Goal: Information Seeking & Learning: Learn about a topic

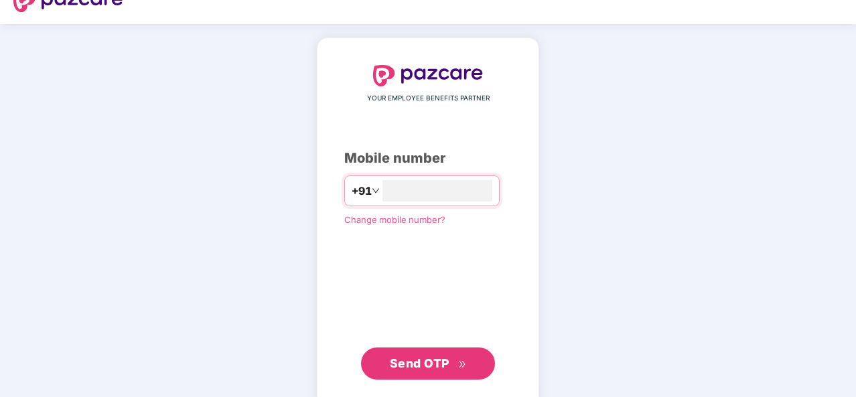
scroll to position [46, 0]
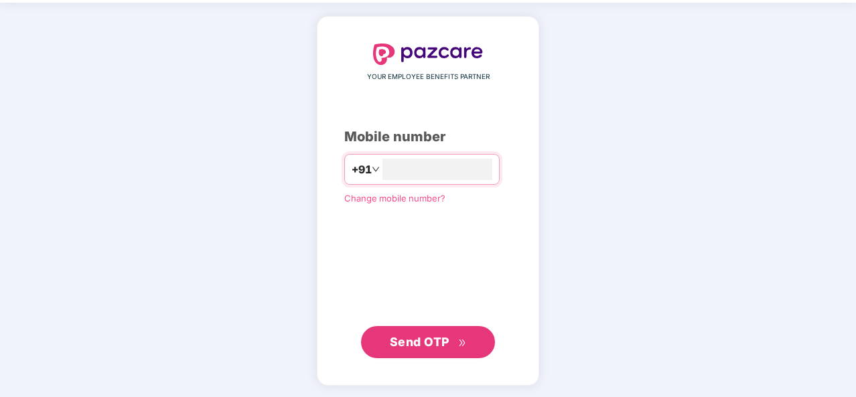
type input "**********"
click at [442, 342] on span "Send OTP" at bounding box center [420, 343] width 60 height 14
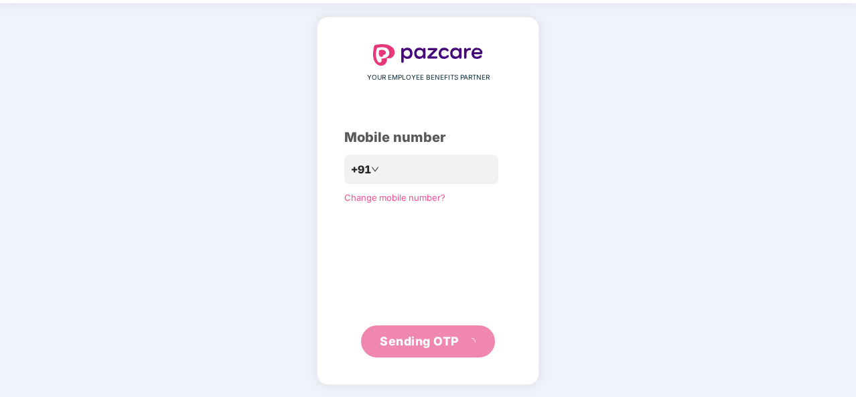
scroll to position [39, 0]
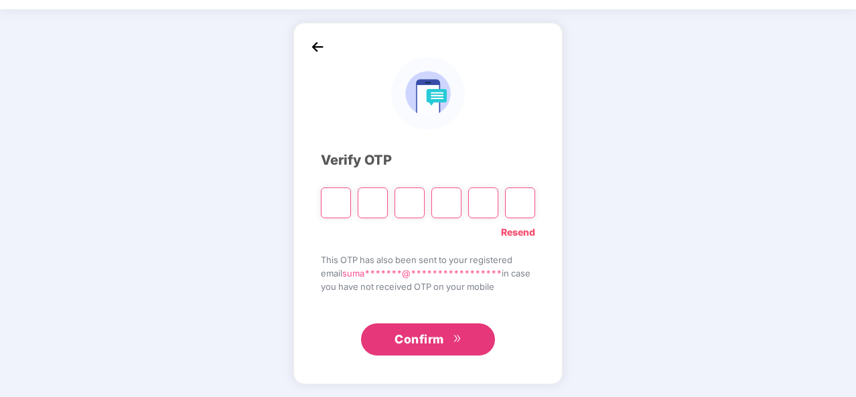
type input "*"
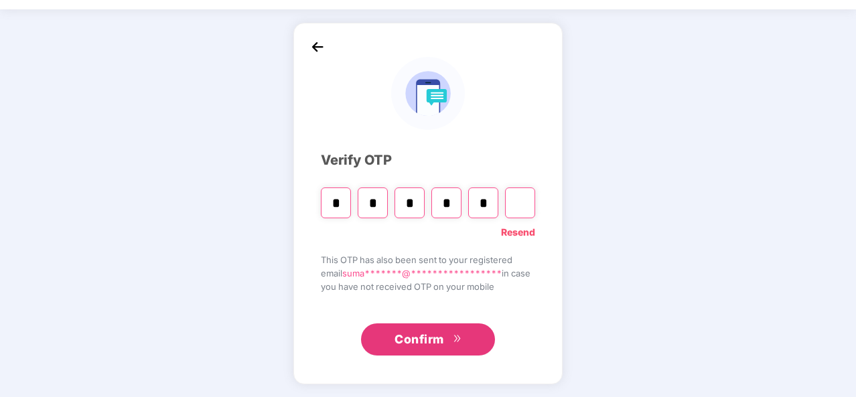
type input "*"
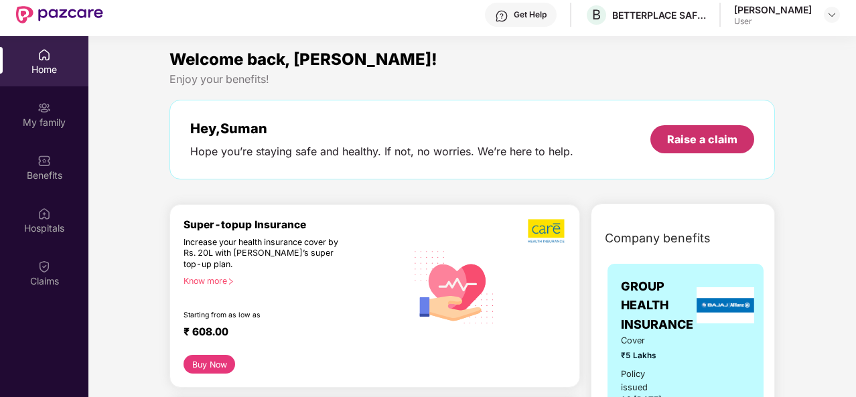
click at [693, 136] on div "Raise a claim" at bounding box center [702, 139] width 70 height 15
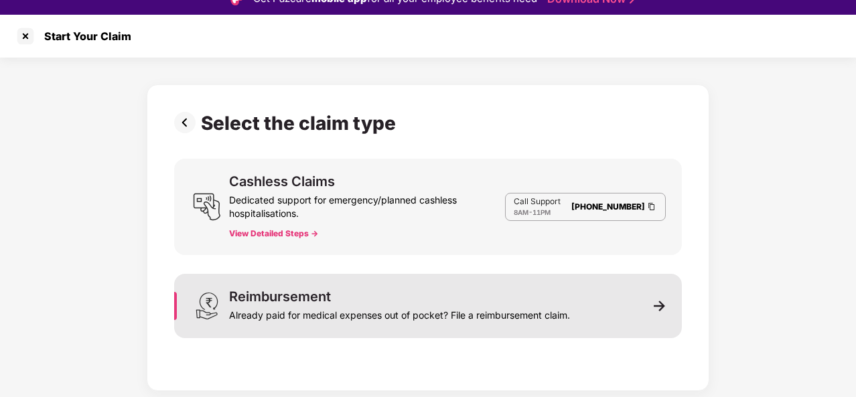
scroll to position [32, 0]
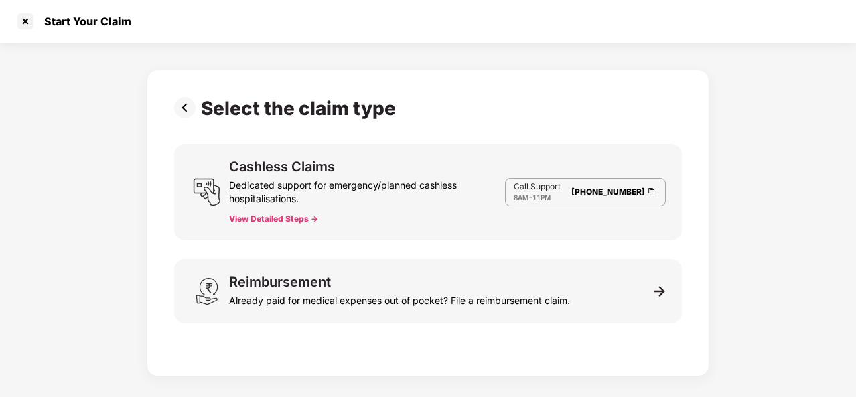
click at [316, 216] on button "View Detailed Steps ->" at bounding box center [273, 219] width 89 height 11
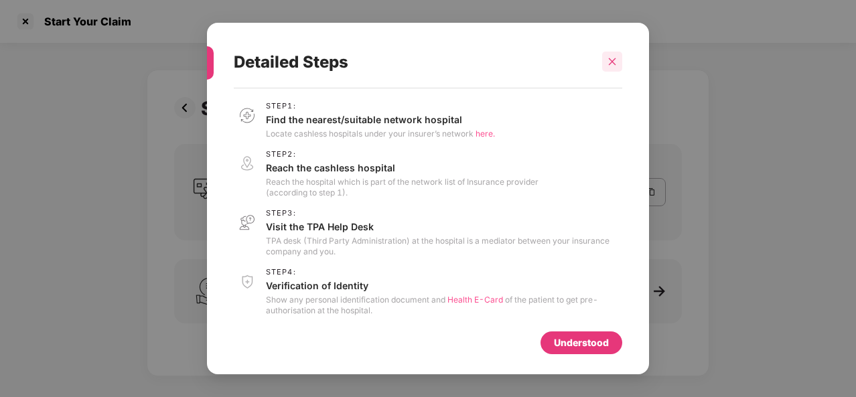
click at [613, 63] on icon "close" at bounding box center [612, 61] width 7 height 7
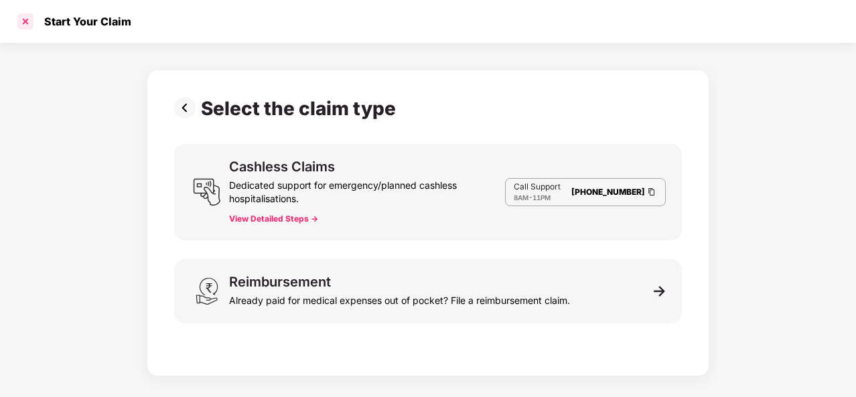
click at [27, 21] on div at bounding box center [25, 21] width 21 height 21
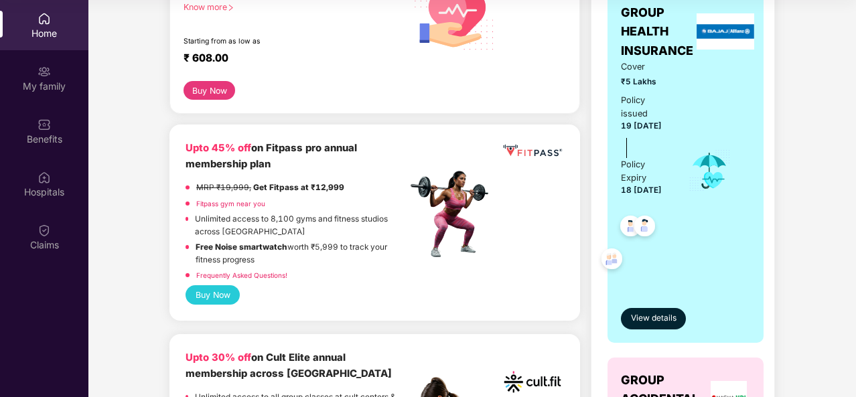
scroll to position [268, 0]
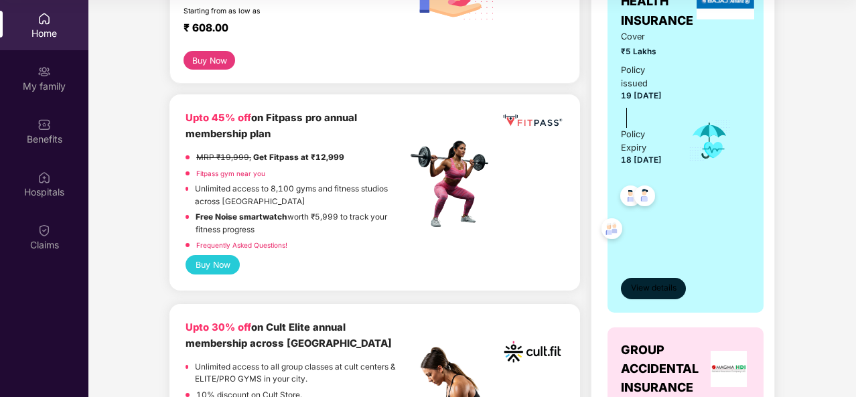
click at [649, 292] on span "View details" at bounding box center [654, 288] width 46 height 13
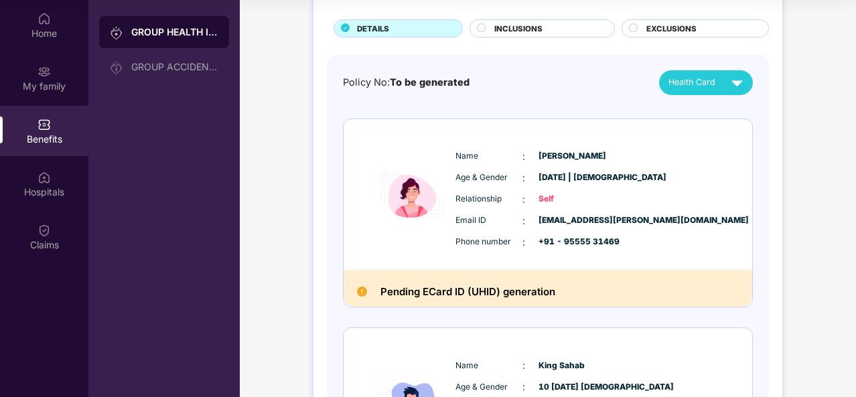
scroll to position [0, 0]
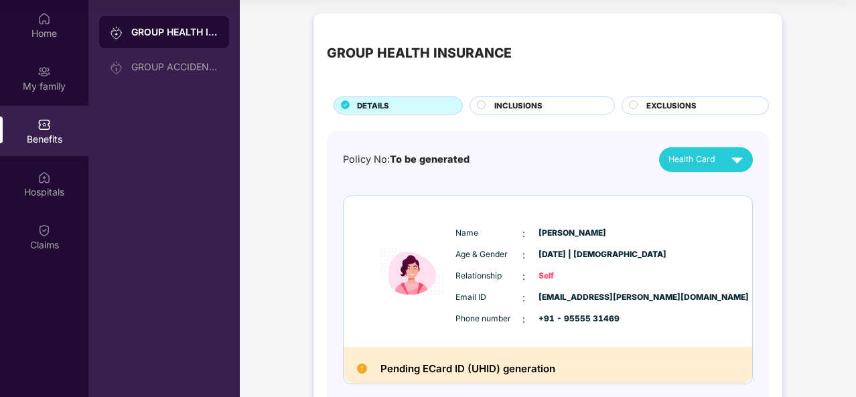
click at [555, 107] on div "INCLUSIONS" at bounding box center [548, 107] width 120 height 14
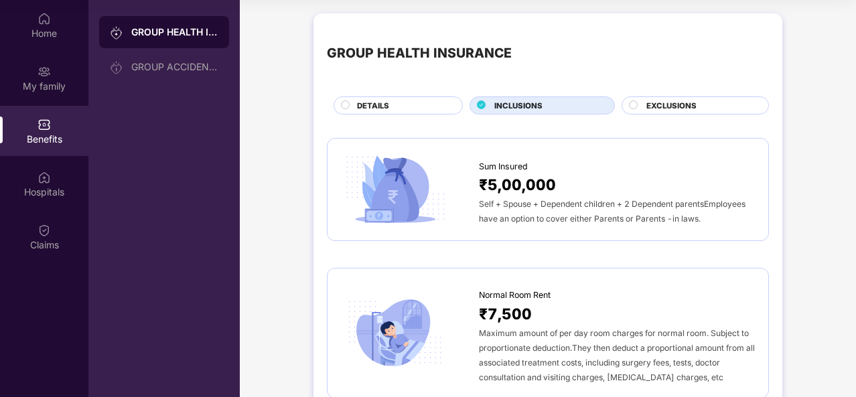
click at [694, 113] on div "EXCLUSIONS" at bounding box center [701, 107] width 122 height 14
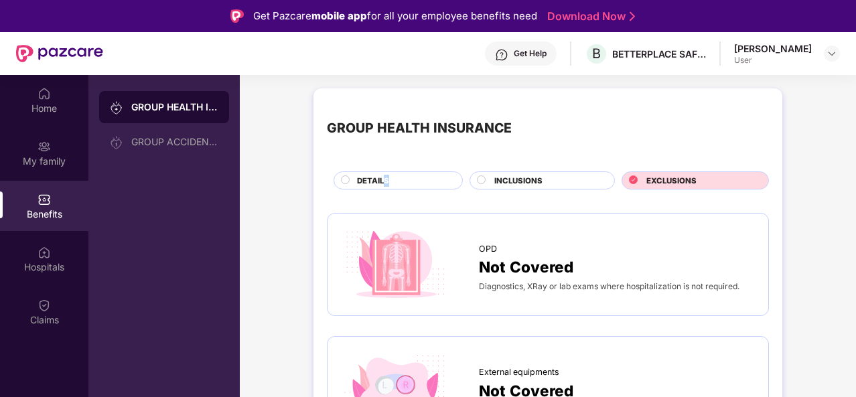
click at [386, 183] on span "DETAILS" at bounding box center [373, 181] width 32 height 12
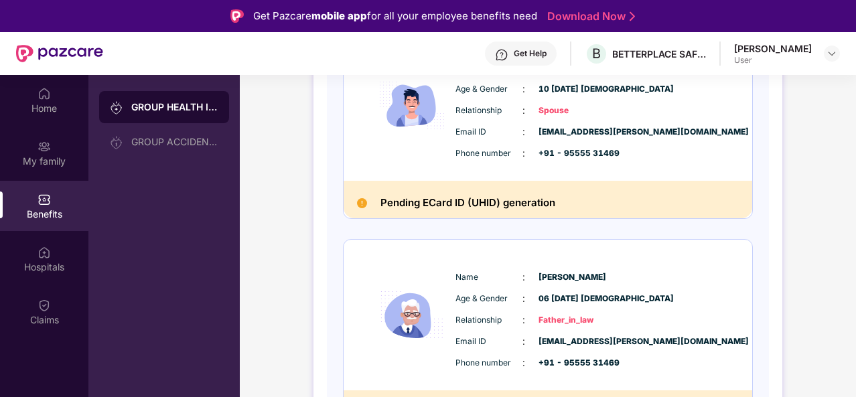
scroll to position [469, 0]
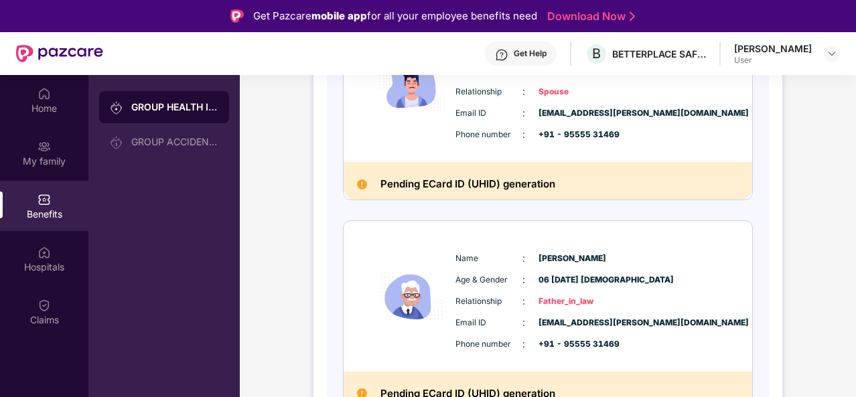
click at [566, 192] on div "Pending ECard ID (UHID) generation" at bounding box center [548, 181] width 409 height 38
click at [528, 178] on h2 "Pending ECard ID (UHID) generation" at bounding box center [468, 184] width 175 height 17
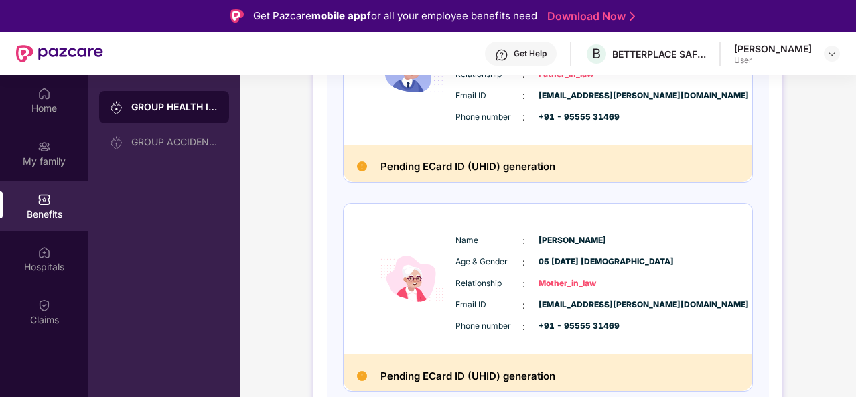
scroll to position [428, 0]
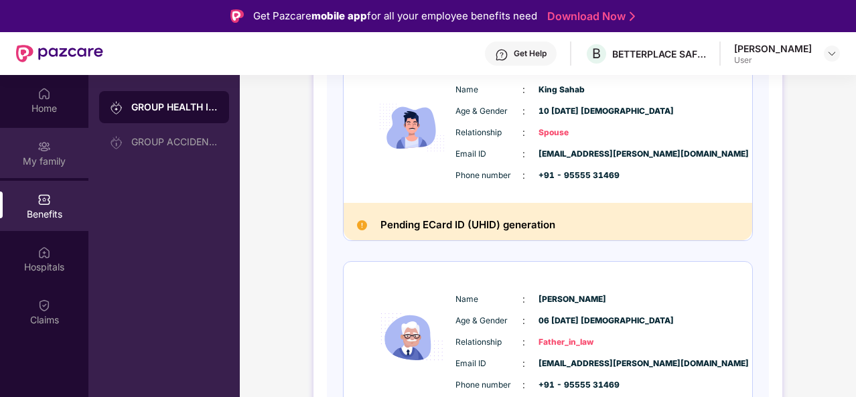
click at [42, 155] on div "My family" at bounding box center [44, 161] width 88 height 13
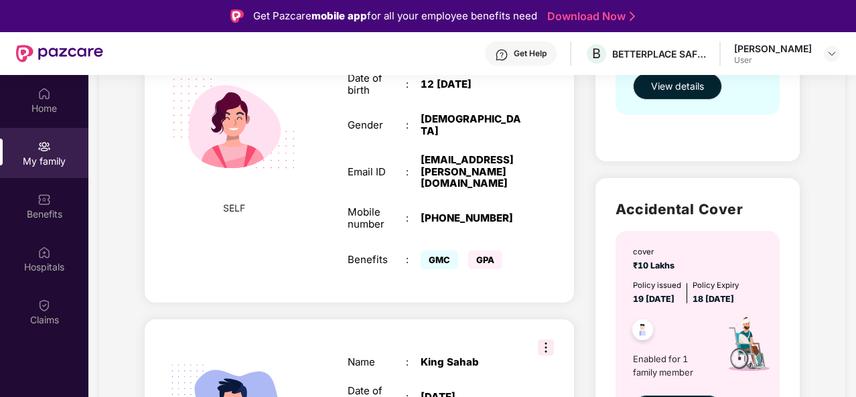
scroll to position [335, 0]
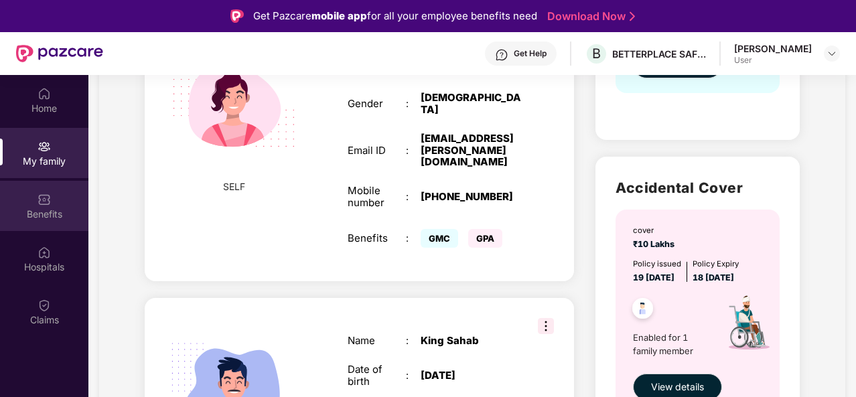
click at [48, 203] on img at bounding box center [44, 199] width 13 height 13
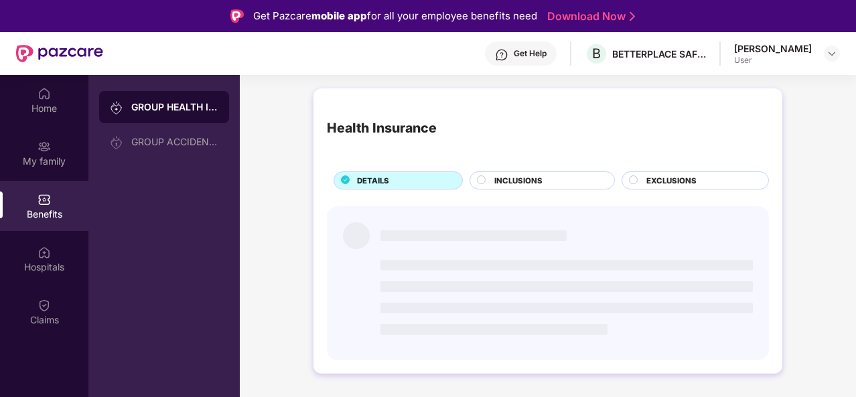
scroll to position [0, 0]
click at [45, 97] on img at bounding box center [44, 93] width 13 height 13
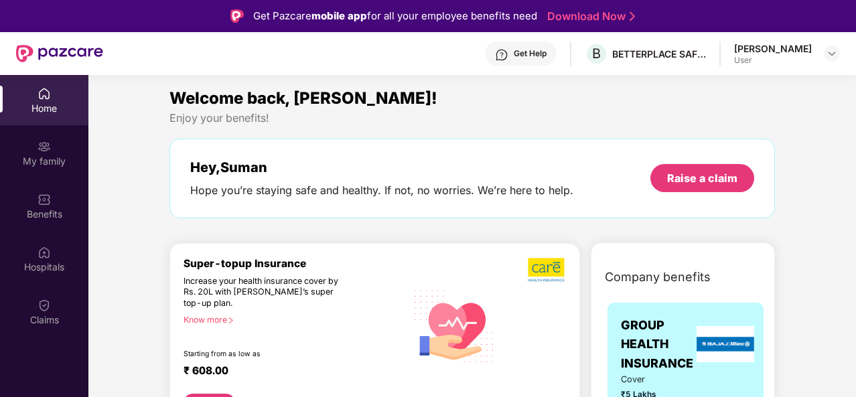
click at [49, 101] on div "Home" at bounding box center [44, 100] width 88 height 50
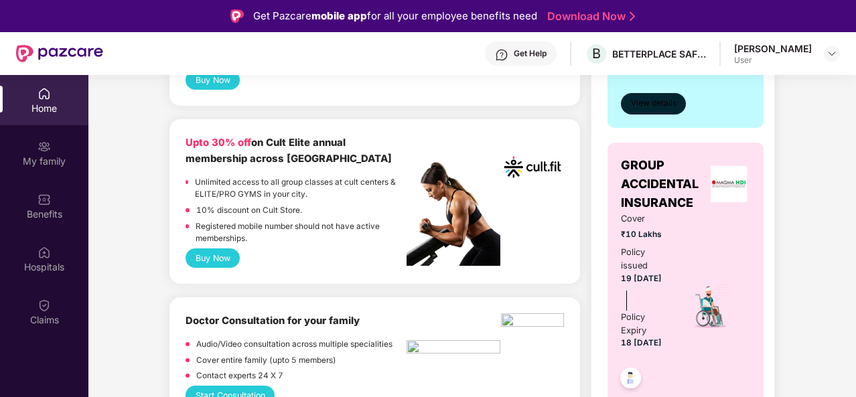
scroll to position [469, 0]
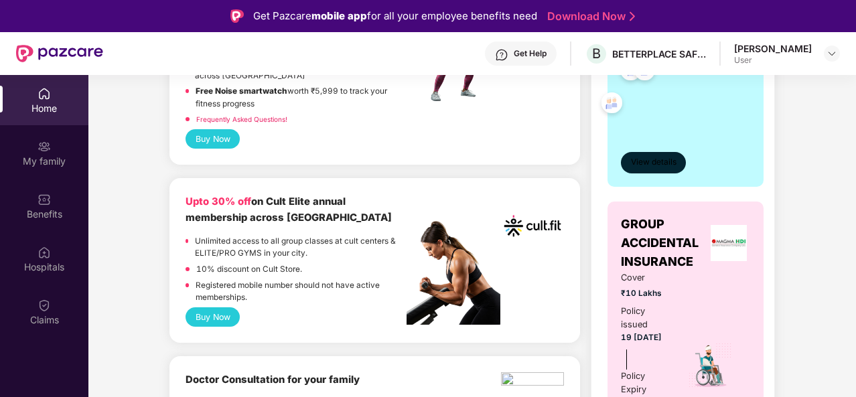
click at [659, 160] on span "View details" at bounding box center [654, 162] width 46 height 13
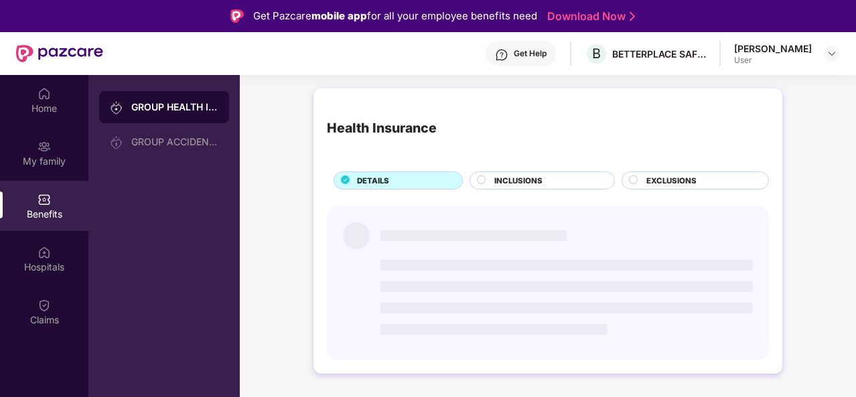
scroll to position [0, 0]
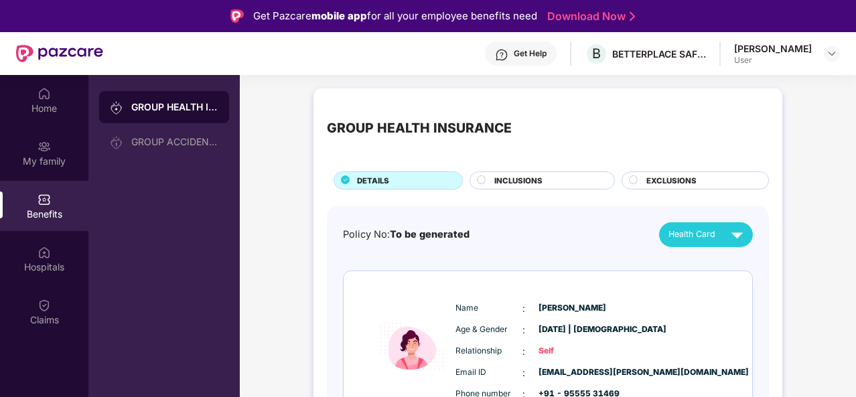
click at [559, 179] on div "INCLUSIONS" at bounding box center [548, 182] width 120 height 14
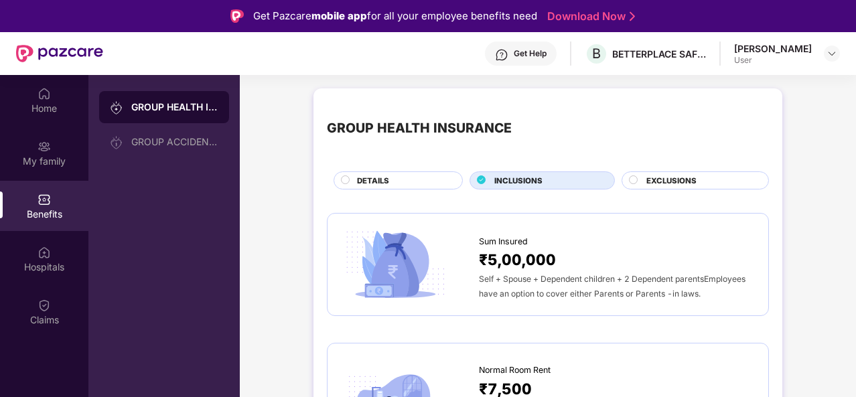
click at [714, 172] on div "EXCLUSIONS" at bounding box center [695, 181] width 147 height 18
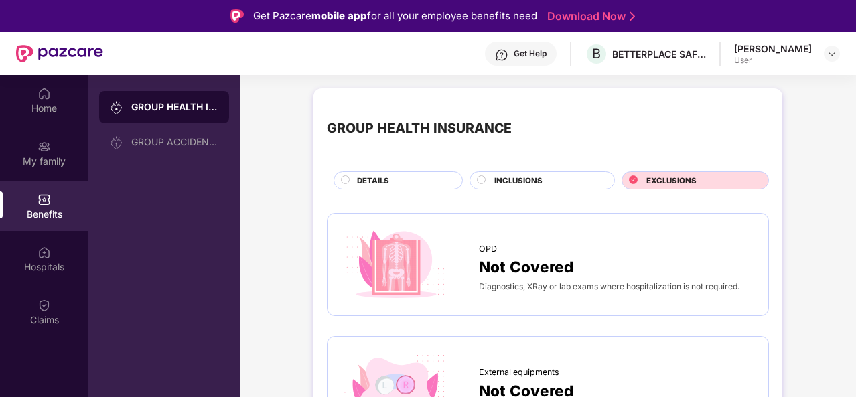
click at [539, 182] on span "INCLUSIONS" at bounding box center [518, 181] width 48 height 12
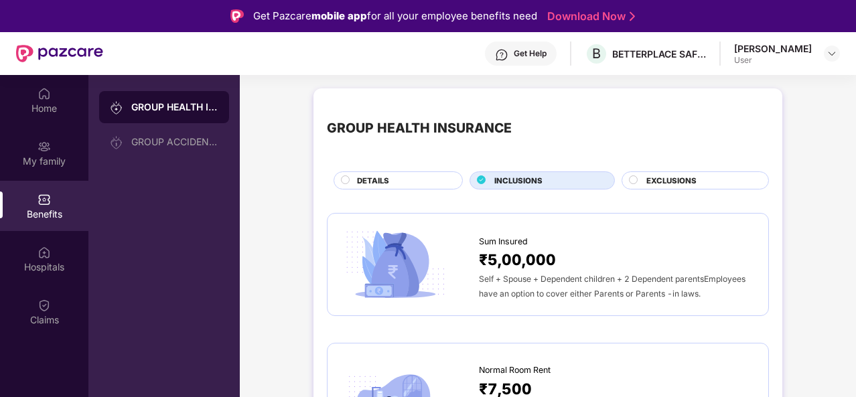
click at [394, 182] on div "DETAILS" at bounding box center [402, 182] width 105 height 14
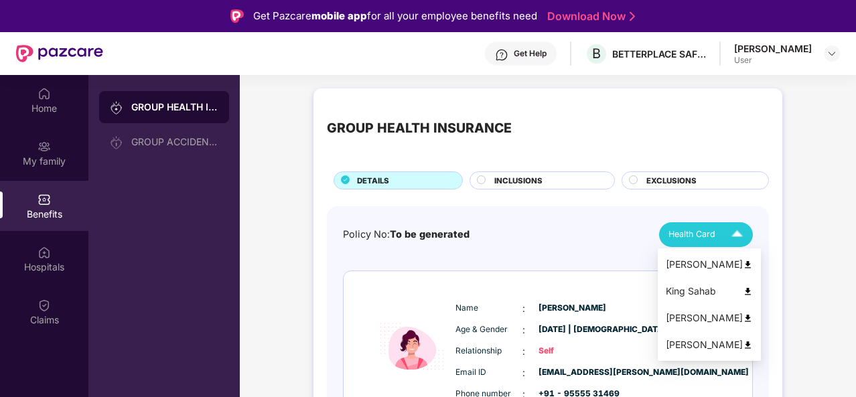
click at [724, 236] on div "Health Card" at bounding box center [709, 234] width 80 height 23
click at [701, 265] on div "[PERSON_NAME]" at bounding box center [709, 264] width 87 height 15
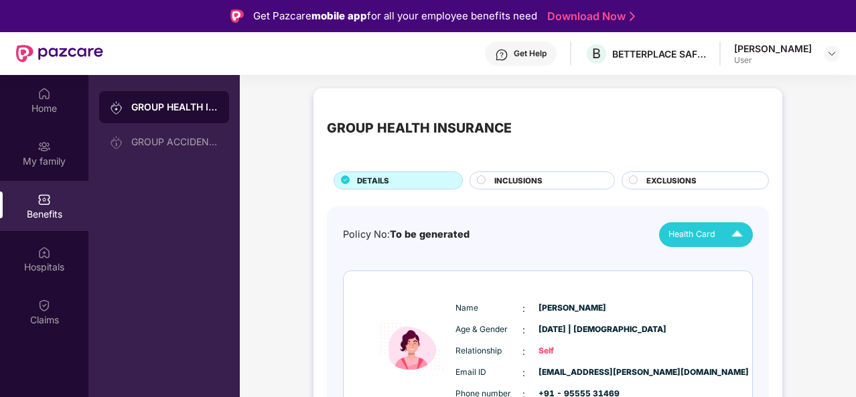
click at [570, 182] on div "INCLUSIONS" at bounding box center [548, 182] width 120 height 14
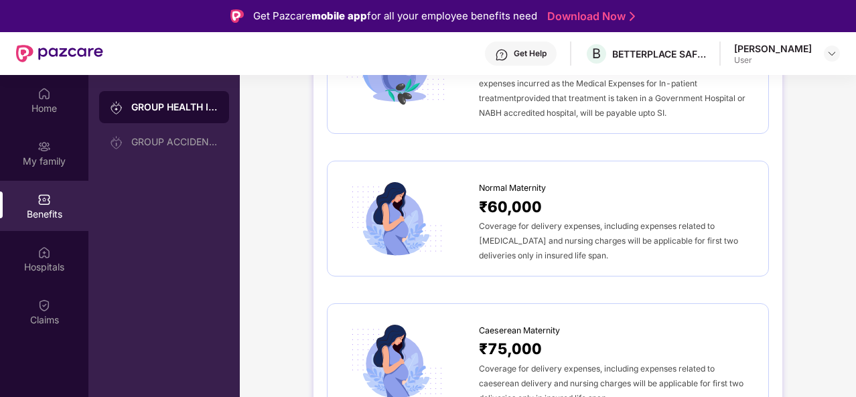
scroll to position [1541, 0]
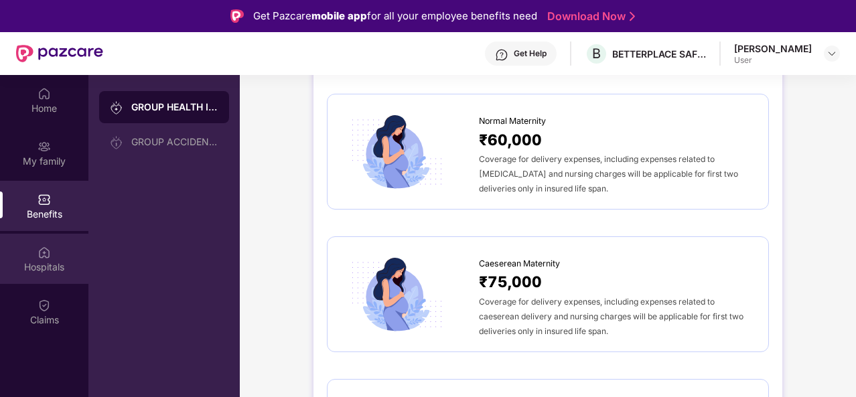
click at [48, 255] on img at bounding box center [44, 252] width 13 height 13
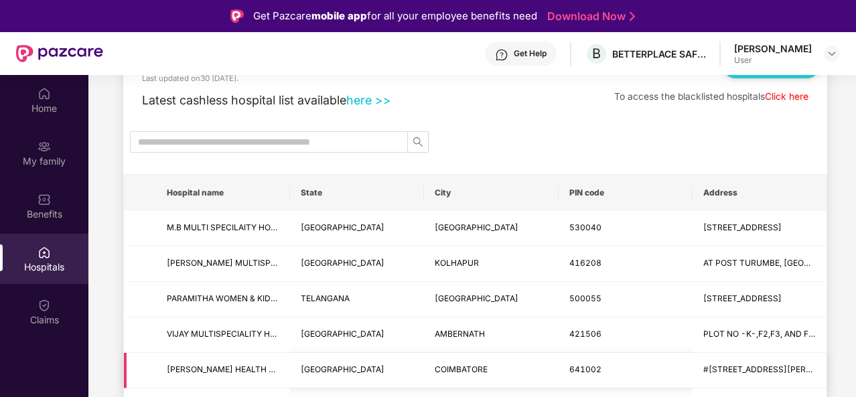
scroll to position [0, 0]
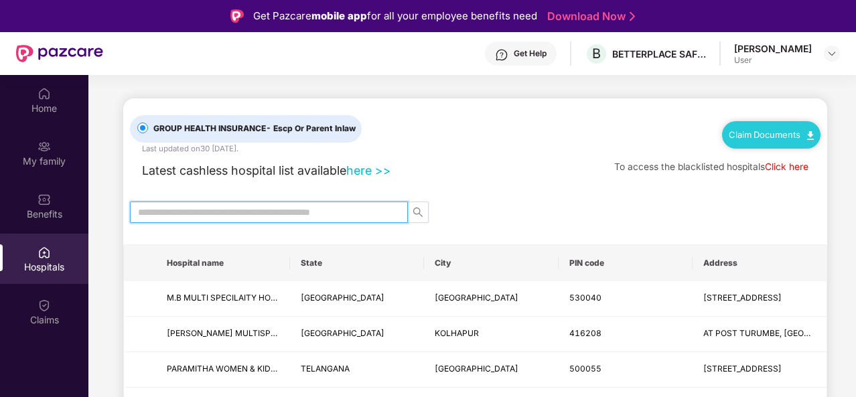
click at [270, 212] on input "text" at bounding box center [263, 212] width 251 height 15
type input "*******"
drag, startPoint x: 189, startPoint y: 212, endPoint x: 138, endPoint y: 210, distance: 51.0
click at [138, 210] on input "*******" at bounding box center [263, 212] width 251 height 15
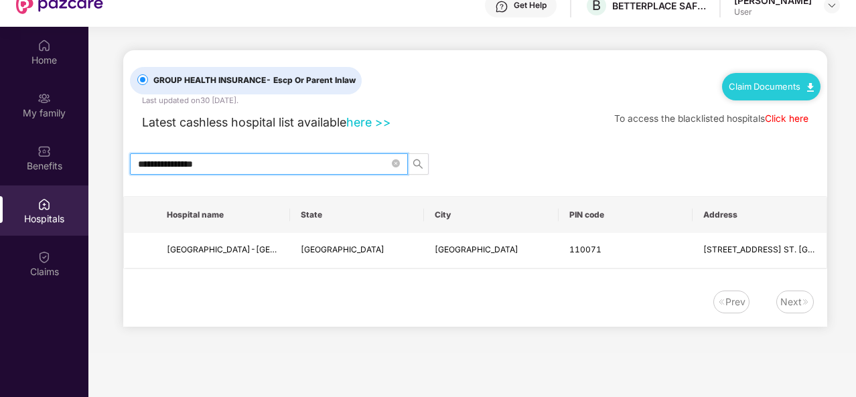
scroll to position [67, 0]
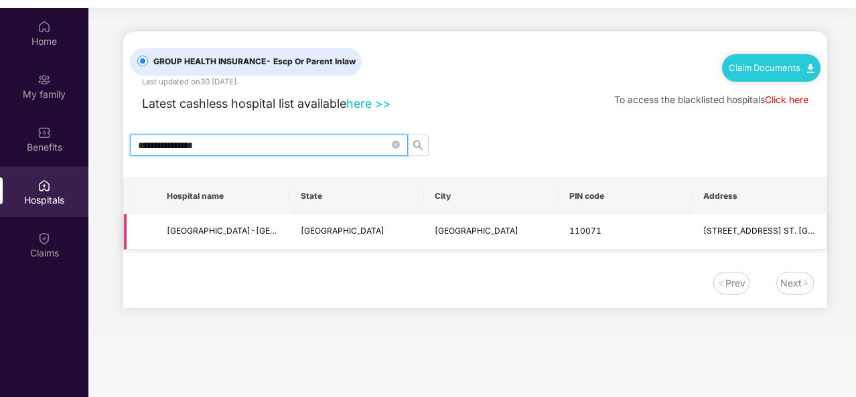
type input "**********"
click at [673, 234] on td "110071" at bounding box center [626, 232] width 134 height 36
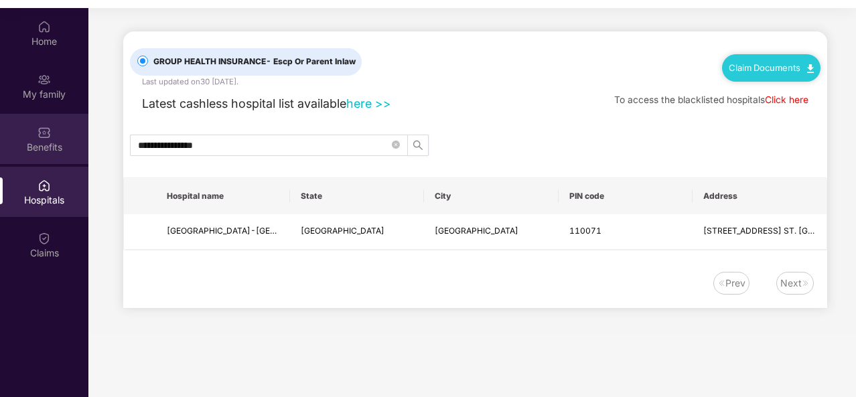
click at [46, 147] on div "Benefits" at bounding box center [44, 147] width 88 height 13
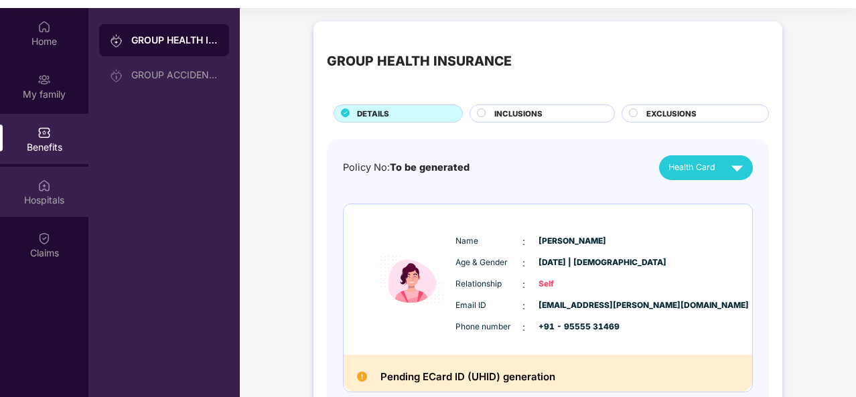
click at [50, 194] on div "Hospitals" at bounding box center [44, 200] width 88 height 13
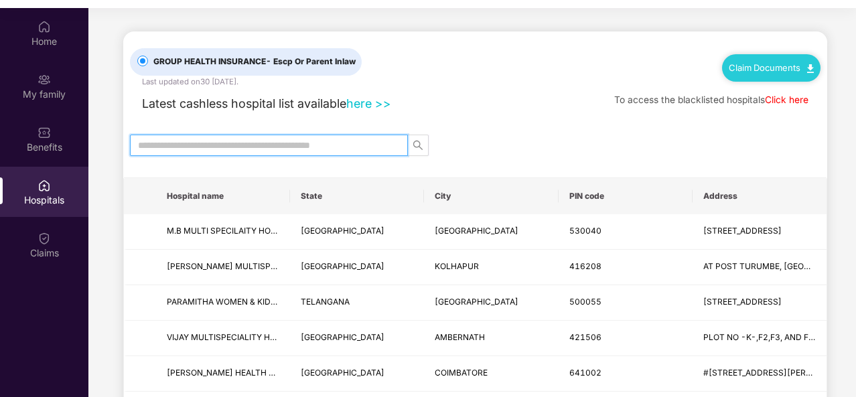
click at [262, 147] on input "text" at bounding box center [263, 145] width 251 height 15
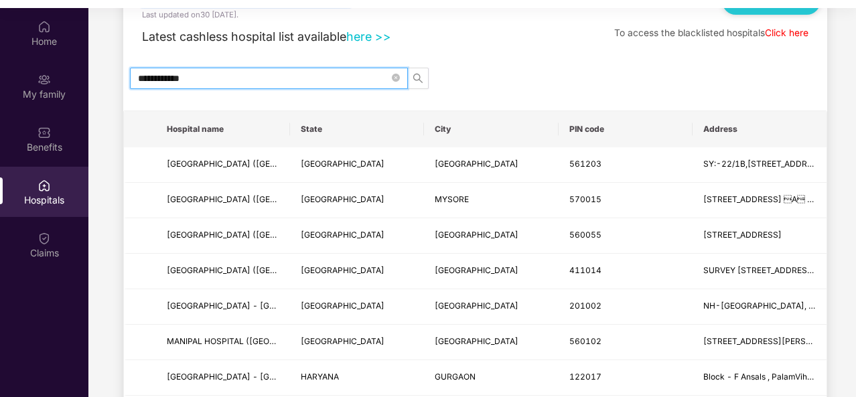
type input "**********"
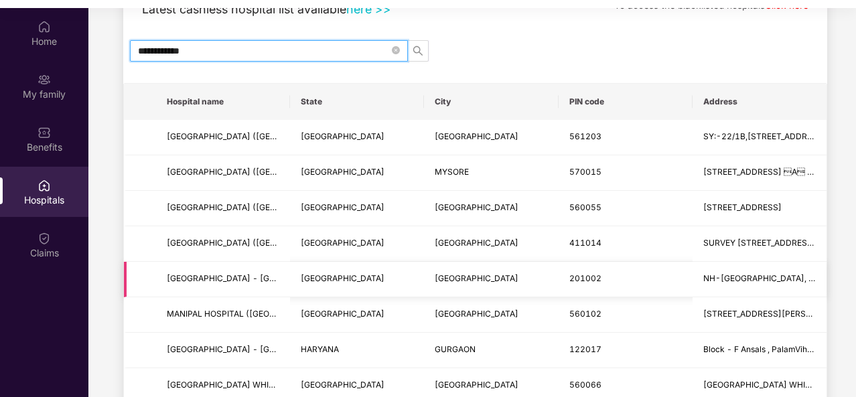
scroll to position [201, 0]
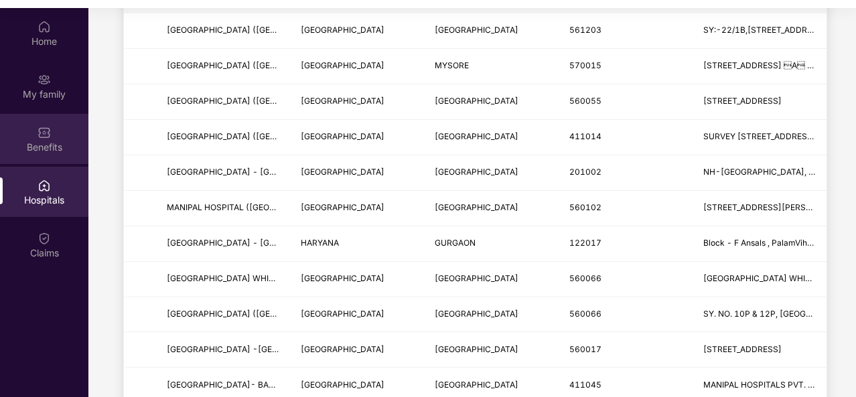
click at [58, 142] on div "Benefits" at bounding box center [44, 147] width 88 height 13
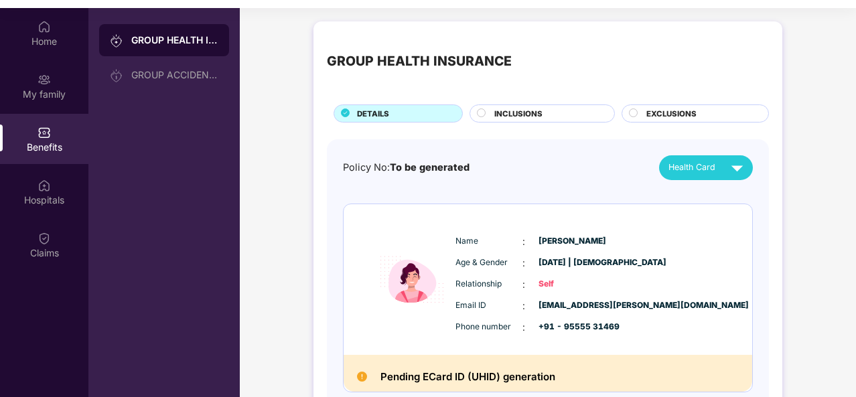
click at [570, 116] on div "INCLUSIONS" at bounding box center [548, 115] width 120 height 14
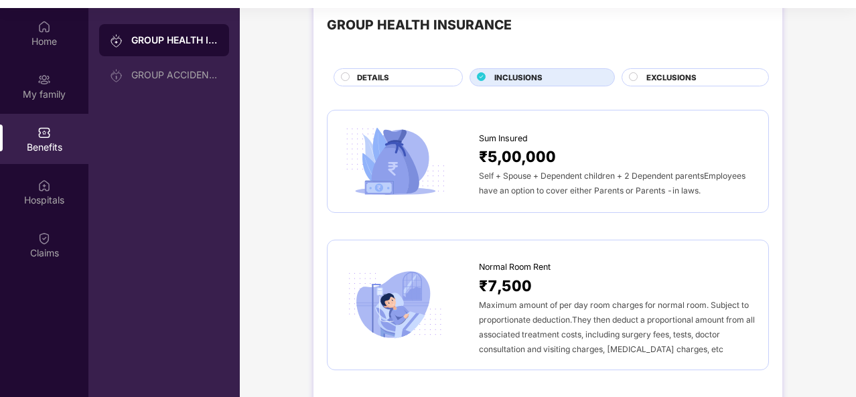
scroll to position [67, 0]
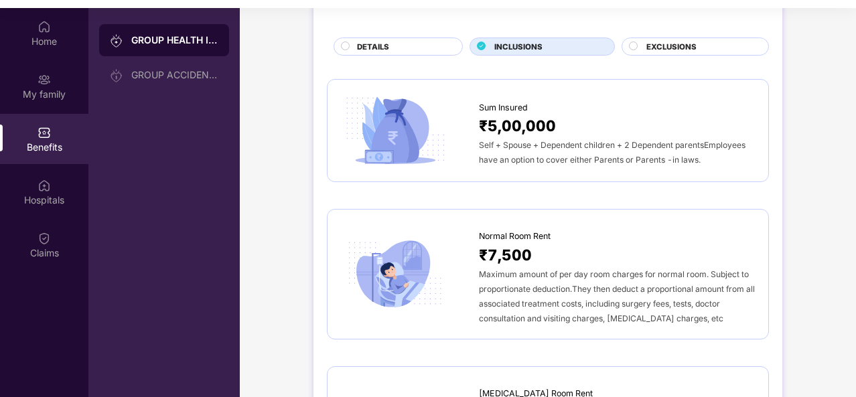
click at [710, 44] on div "EXCLUSIONS" at bounding box center [701, 48] width 122 height 14
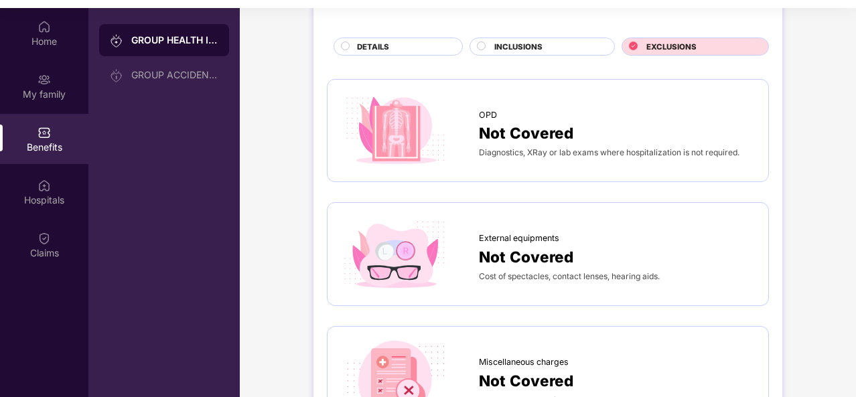
click at [387, 46] on span "DETAILS" at bounding box center [373, 47] width 32 height 12
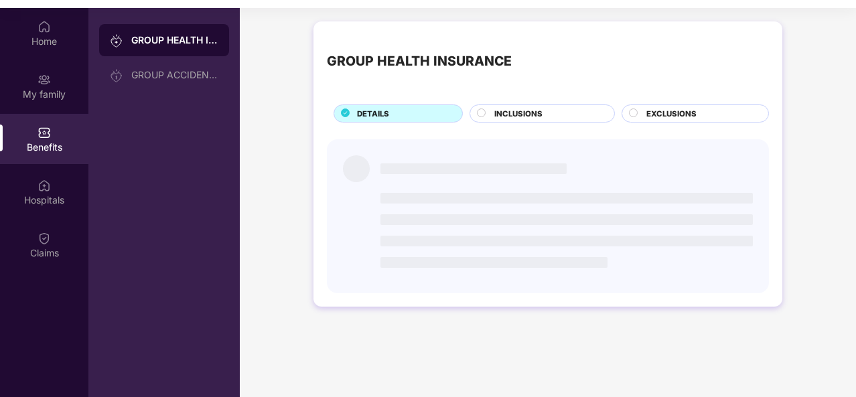
scroll to position [0, 0]
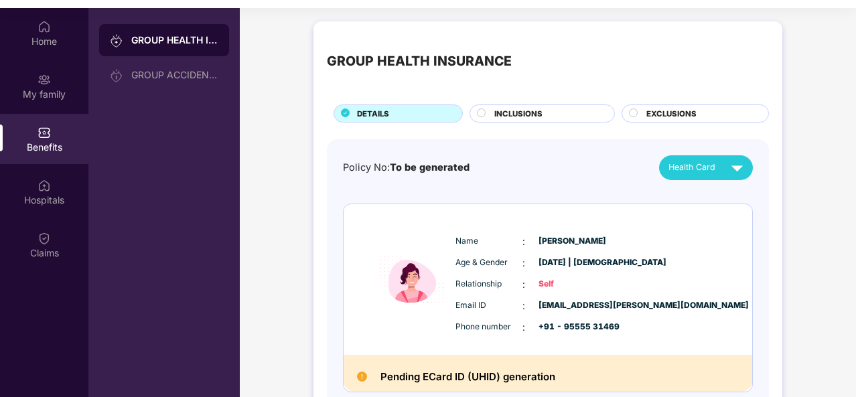
click at [523, 111] on span "INCLUSIONS" at bounding box center [518, 114] width 48 height 12
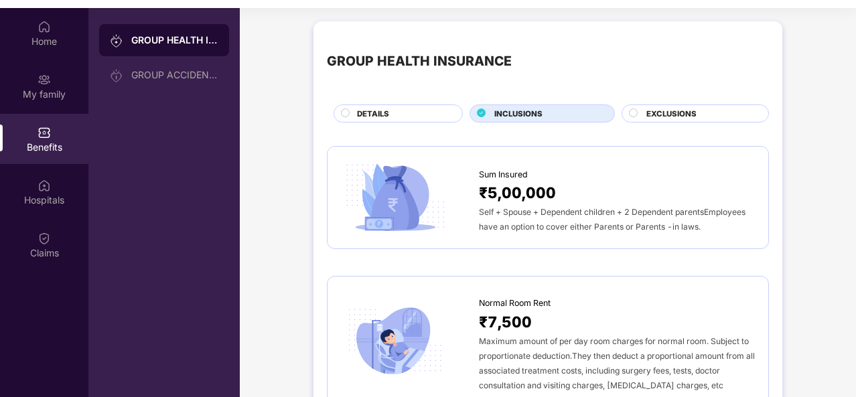
click at [394, 113] on div "DETAILS" at bounding box center [402, 115] width 105 height 14
